Goal: Find contact information: Find contact information

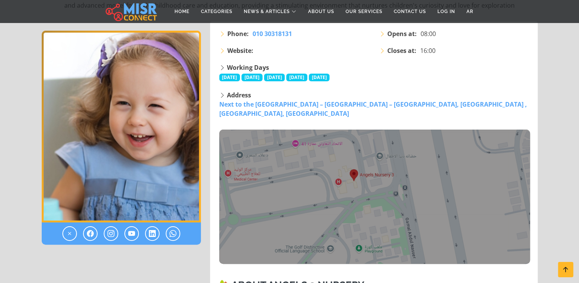
scroll to position [132, 0]
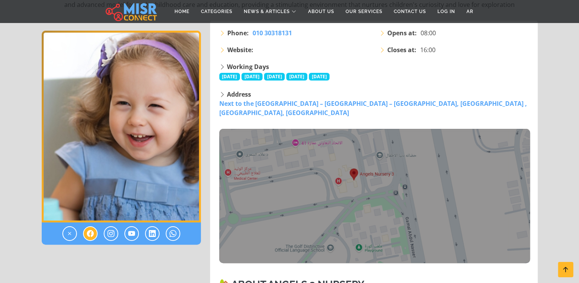
click at [88, 236] on icon at bounding box center [90, 233] width 7 height 9
click at [111, 233] on icon at bounding box center [111, 233] width 7 height 9
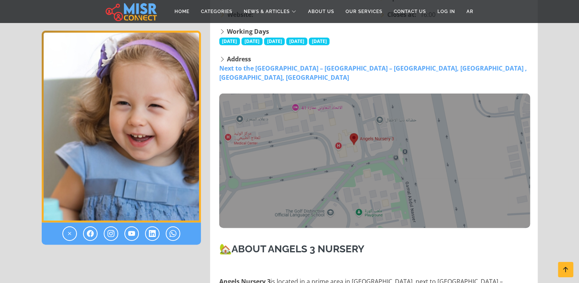
scroll to position [168, 0]
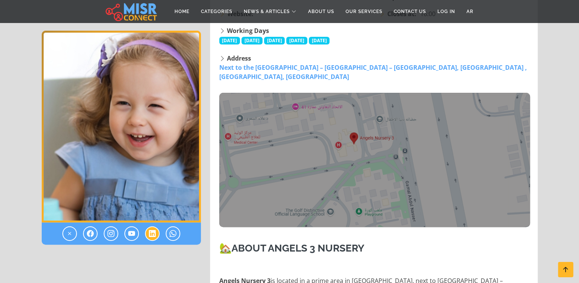
click at [149, 231] on icon at bounding box center [152, 233] width 7 height 9
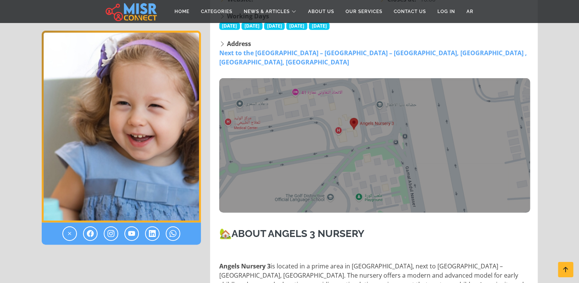
scroll to position [184, 0]
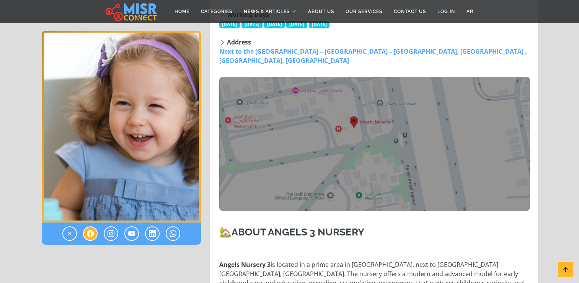
click at [92, 234] on icon at bounding box center [90, 233] width 7 height 9
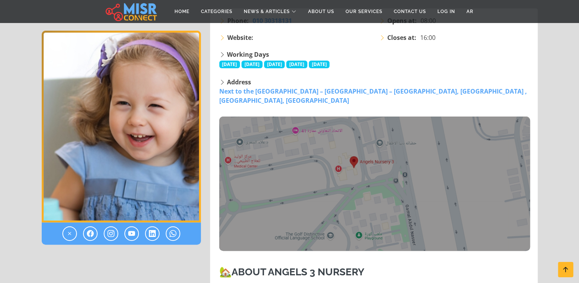
scroll to position [0, 0]
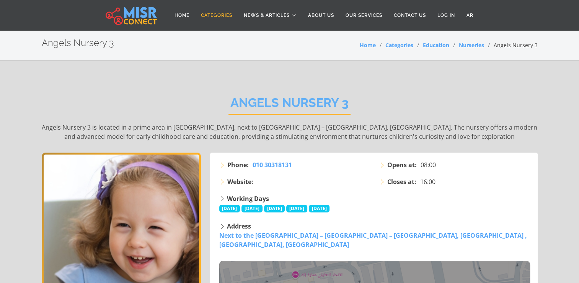
click at [222, 19] on link "Categories" at bounding box center [216, 15] width 43 height 15
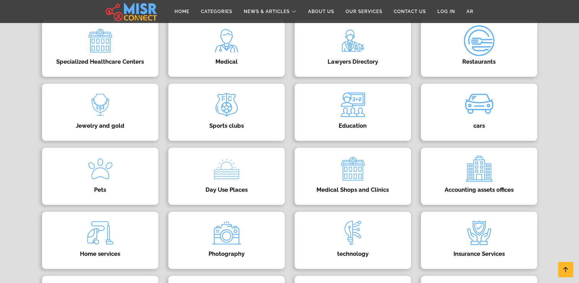
scroll to position [116, 0]
click at [339, 108] on img at bounding box center [353, 103] width 31 height 31
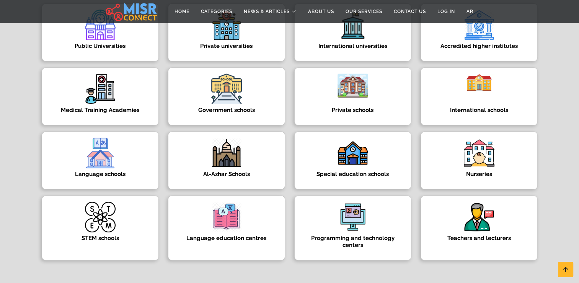
scroll to position [153, 0]
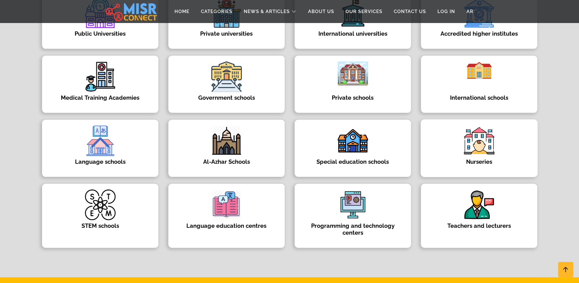
click at [481, 147] on img at bounding box center [479, 140] width 31 height 31
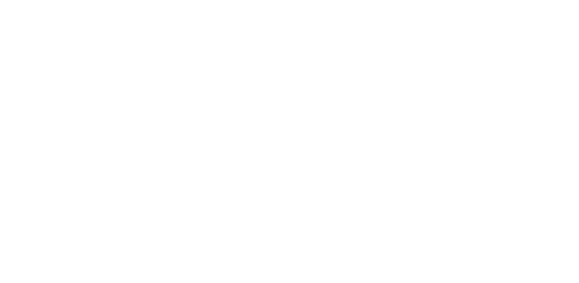
select select "*********"
select select "**********"
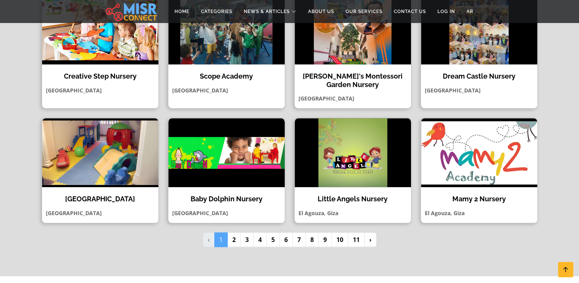
scroll to position [594, 0]
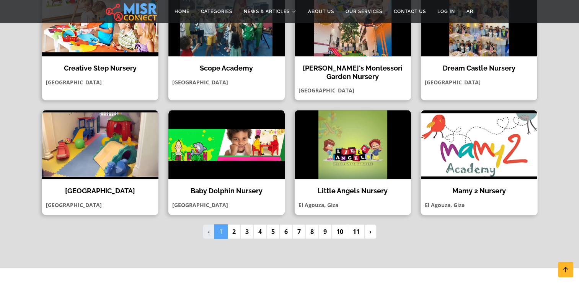
drag, startPoint x: 502, startPoint y: 167, endPoint x: 504, endPoint y: 175, distance: 8.9
click at [504, 175] on div "Mamy 2 Nursery Mamy 2 Nursery aims to provide outstanding early childhood educa…" at bounding box center [479, 162] width 117 height 105
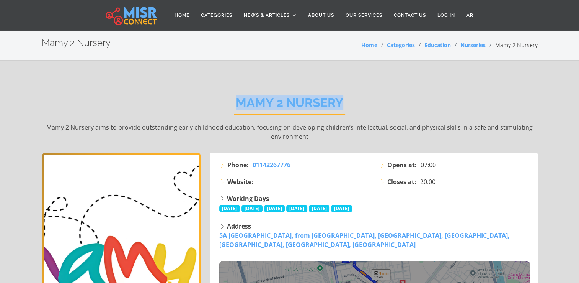
drag, startPoint x: 231, startPoint y: 101, endPoint x: 356, endPoint y: 101, distance: 125.6
click at [356, 101] on div "Mamy 2 Nursery Mamy 2 Nursery aims to provide outstanding early childhood educa…" at bounding box center [290, 118] width 496 height 69
copy h2 "Mamy 2 Nursery"
click at [321, 139] on p "Mamy 2 Nursery aims to provide outstanding early childhood education, focusing …" at bounding box center [290, 132] width 496 height 18
drag, startPoint x: 228, startPoint y: 101, endPoint x: 355, endPoint y: 96, distance: 127.2
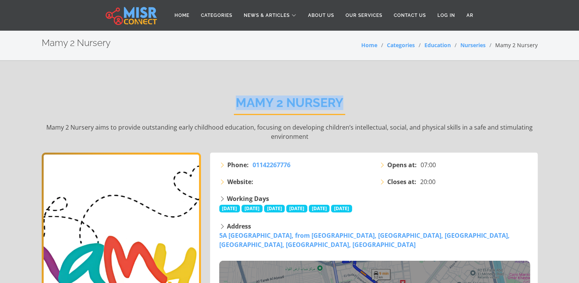
click at [355, 96] on div "Mamy 2 Nursery Mamy 2 Nursery aims to provide outstanding early childhood educa…" at bounding box center [290, 118] width 496 height 69
copy h2 "Mamy 2 Nursery"
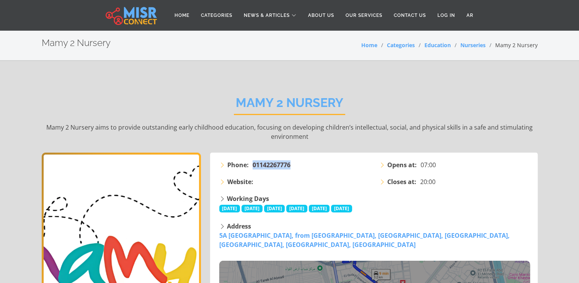
drag, startPoint x: 296, startPoint y: 162, endPoint x: 253, endPoint y: 167, distance: 43.2
click at [253, 167] on li "Phone: 01142267776" at bounding box center [294, 164] width 151 height 9
copy span "01142267776"
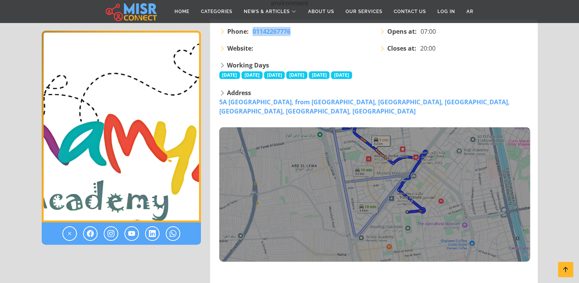
scroll to position [137, 0]
